Goal: Information Seeking & Learning: Understand process/instructions

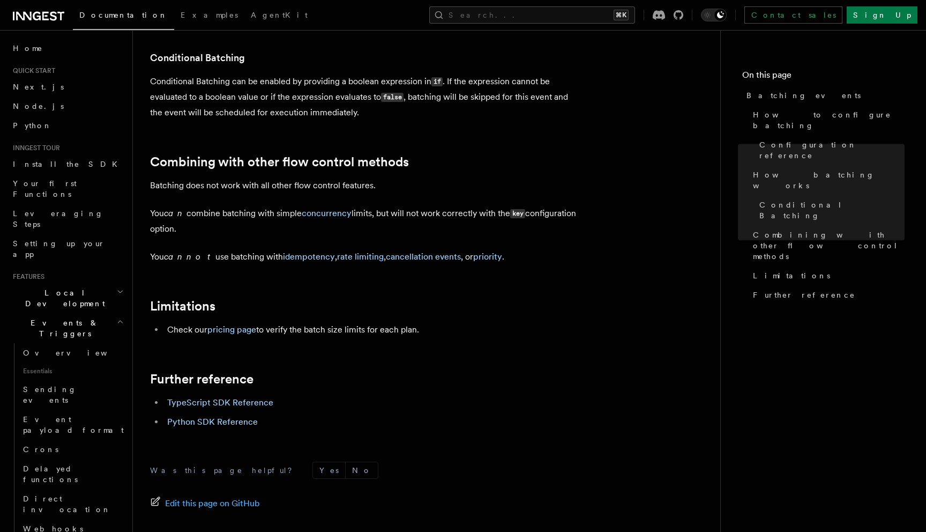
scroll to position [1062, 0]
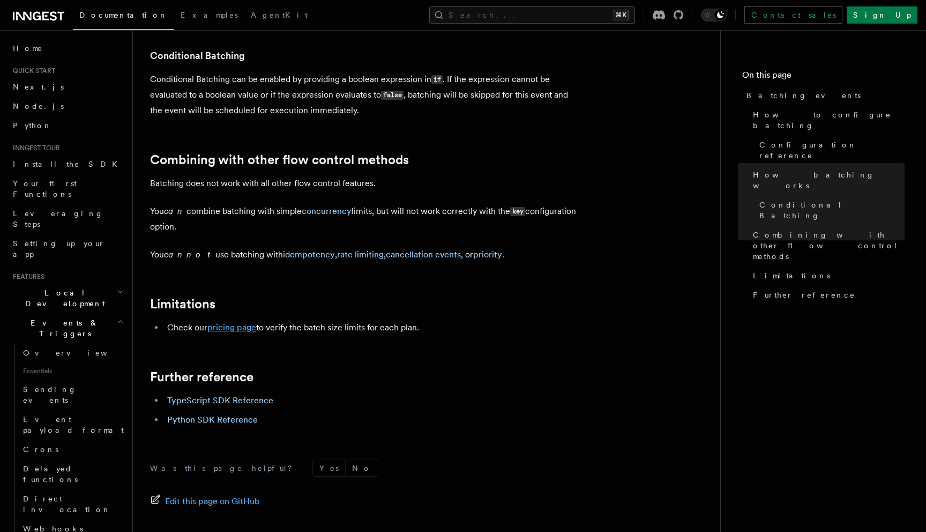
click at [242, 330] on link "pricing page" at bounding box center [231, 327] width 49 height 10
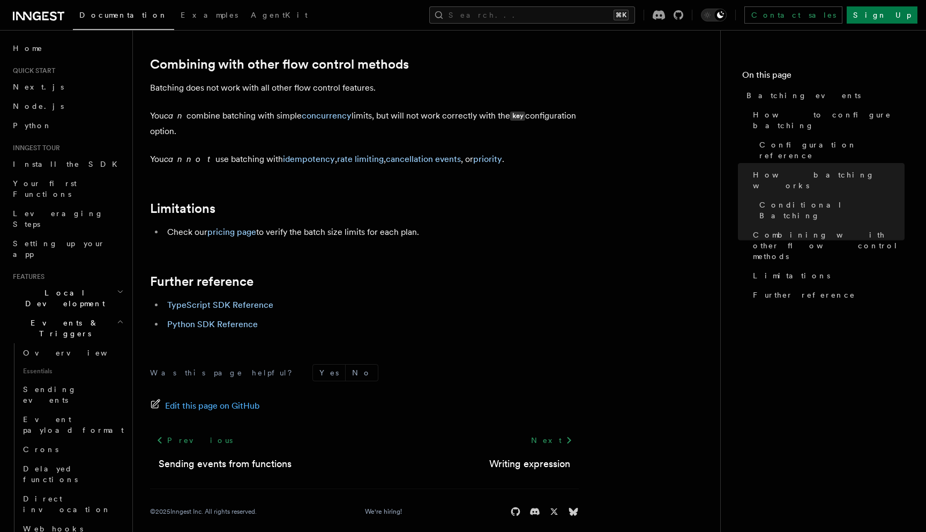
scroll to position [1171, 0]
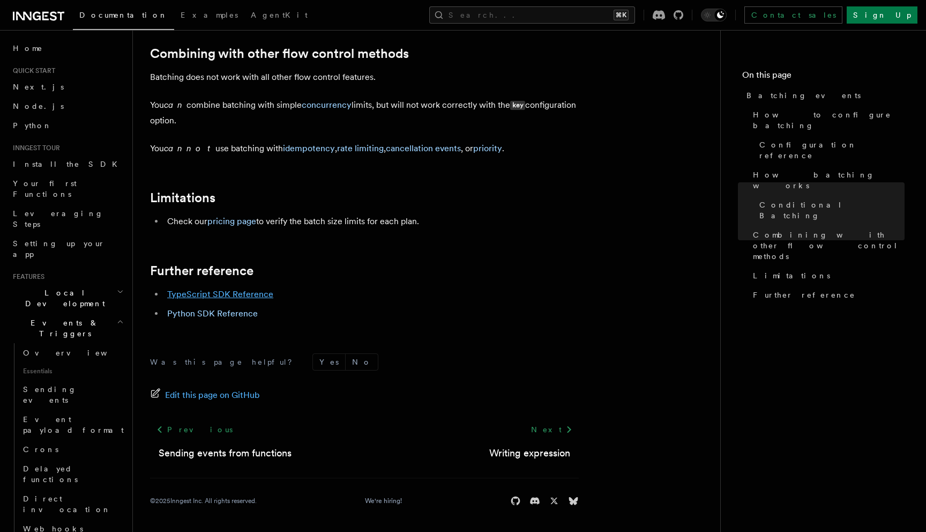
click at [227, 292] on link "TypeScript SDK Reference" at bounding box center [220, 294] width 106 height 10
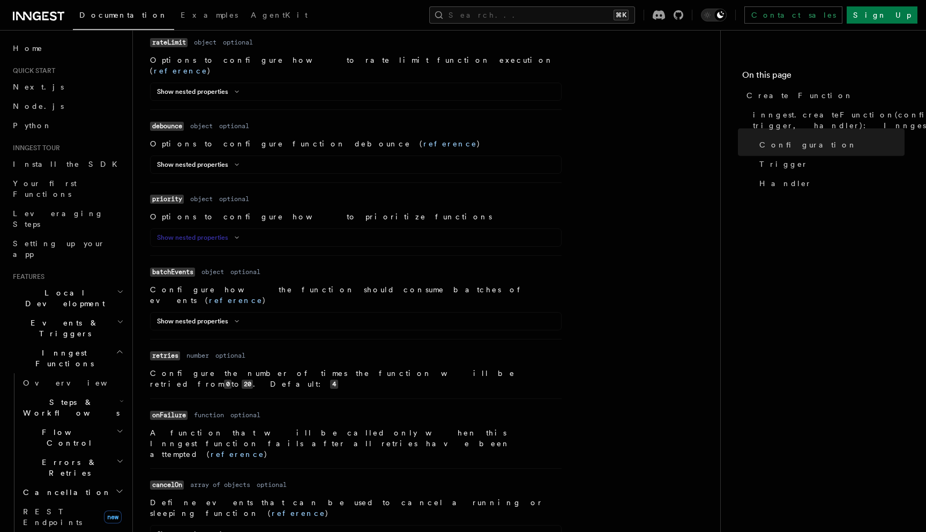
scroll to position [946, 0]
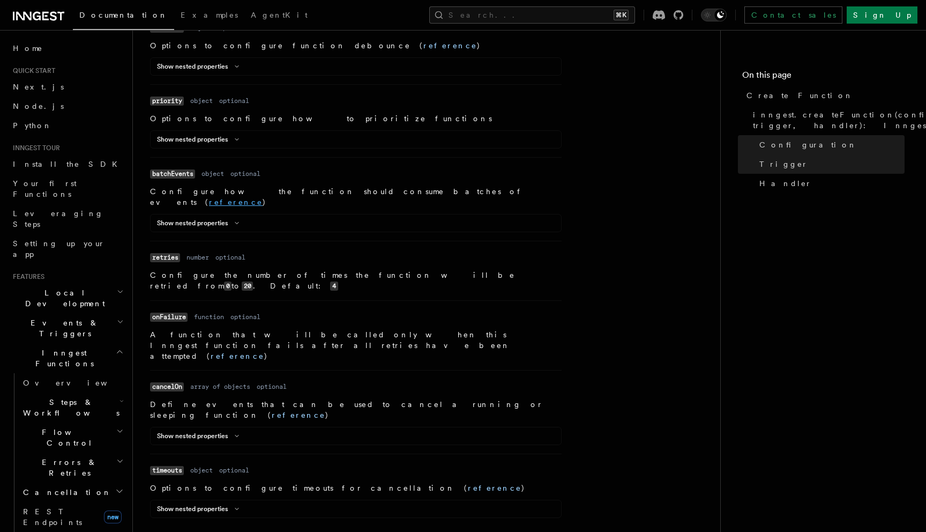
click at [263, 198] on link "reference" at bounding box center [236, 202] width 54 height 9
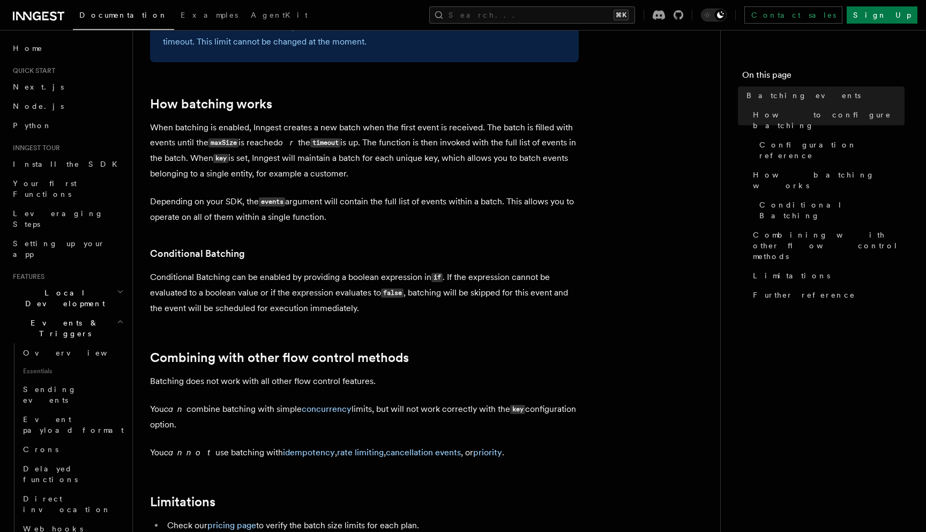
scroll to position [1171, 0]
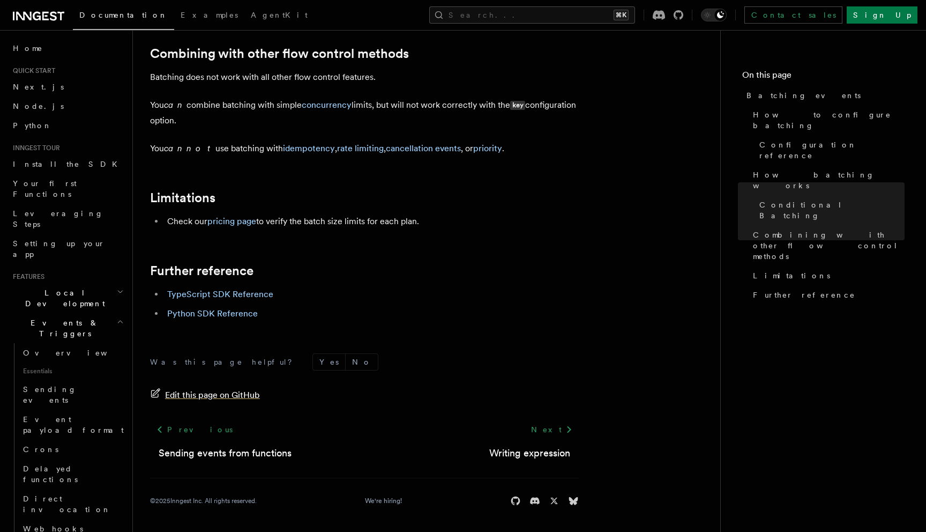
click at [212, 395] on span "Edit this page on GitHub" at bounding box center [212, 394] width 95 height 15
